Goal: Check status: Check status

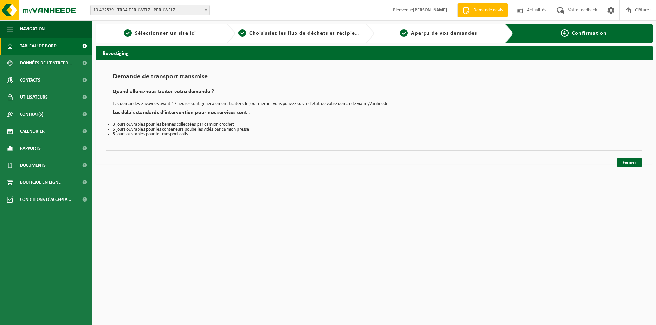
click at [39, 39] on span "Tableau de bord" at bounding box center [38, 46] width 37 height 17
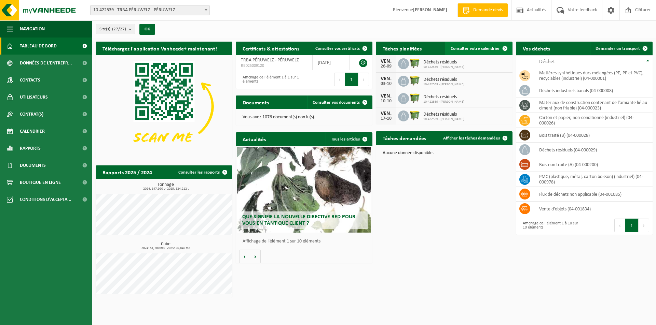
click at [472, 52] on link "Consulter votre calendrier" at bounding box center [478, 49] width 67 height 14
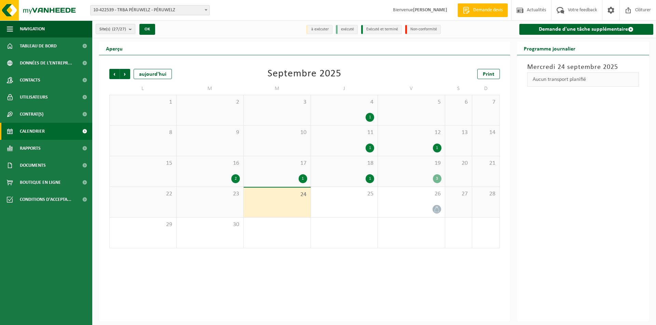
click at [352, 174] on div "1" at bounding box center [344, 178] width 60 height 9
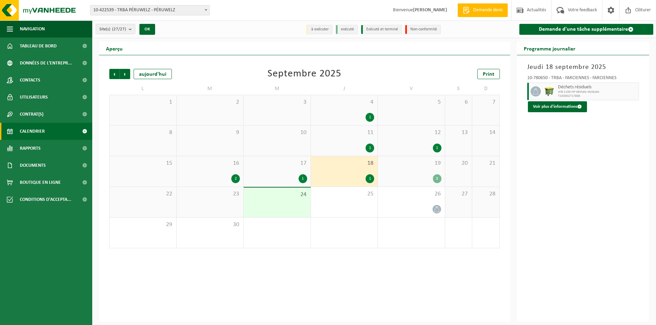
click at [302, 169] on div "17 1" at bounding box center [276, 171] width 67 height 30
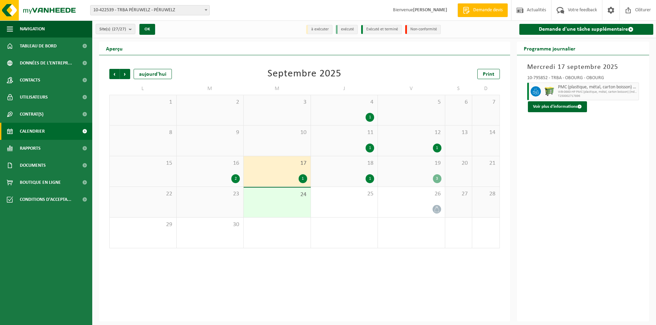
click at [223, 166] on span "16" at bounding box center [210, 164] width 60 height 8
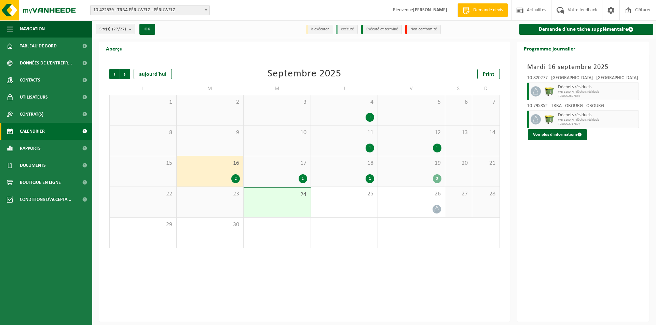
click at [410, 140] on div "12 1" at bounding box center [411, 141] width 67 height 30
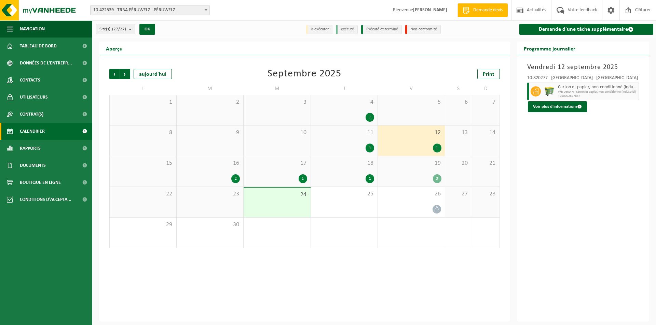
click at [358, 143] on div "11 1" at bounding box center [344, 141] width 67 height 30
